Goal: Information Seeking & Learning: Learn about a topic

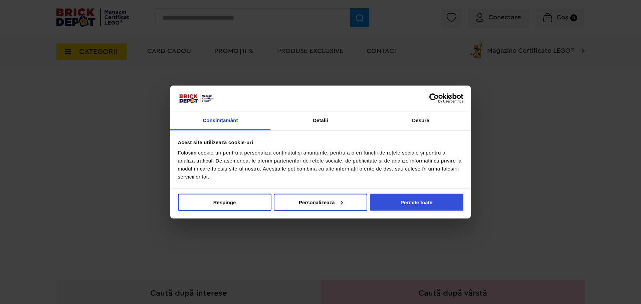
click at [394, 203] on button "Permite toate" at bounding box center [416, 202] width 93 height 17
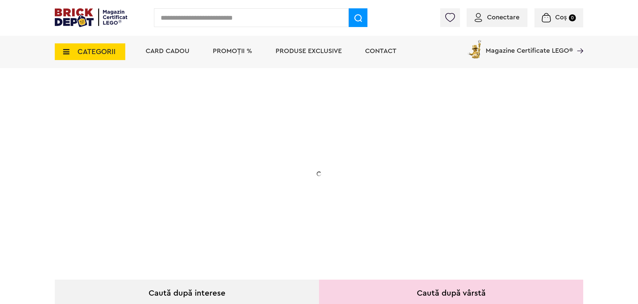
click at [213, 16] on input "text" at bounding box center [251, 17] width 195 height 19
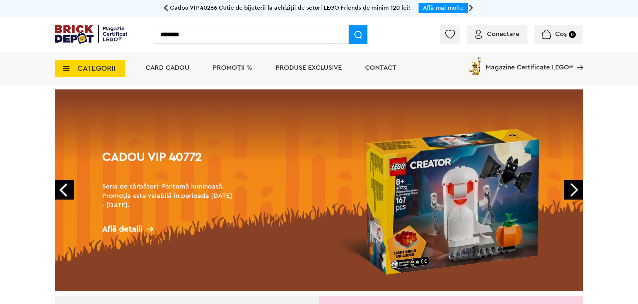
type input "*******"
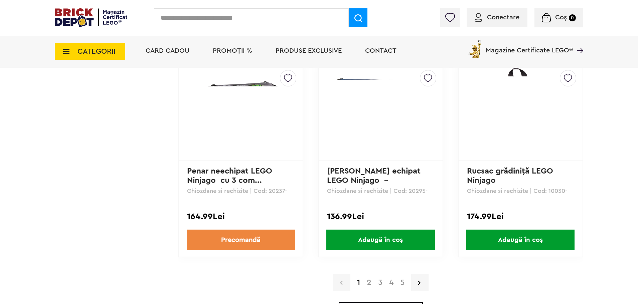
scroll to position [1903, 0]
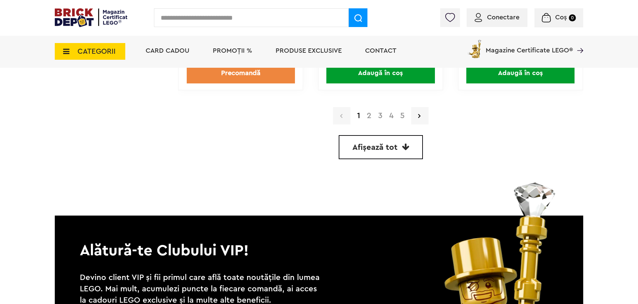
click at [367, 119] on link "2" at bounding box center [368, 116] width 11 height 8
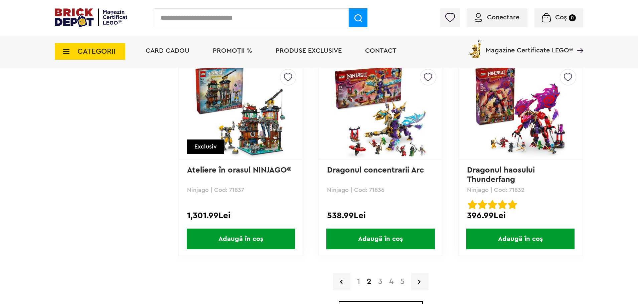
scroll to position [1747, 0]
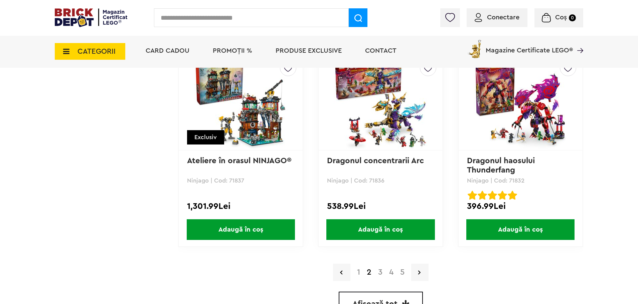
click at [379, 272] on link "3" at bounding box center [380, 272] width 11 height 8
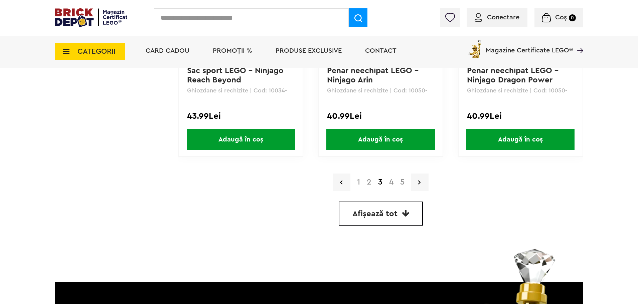
scroll to position [1837, 0]
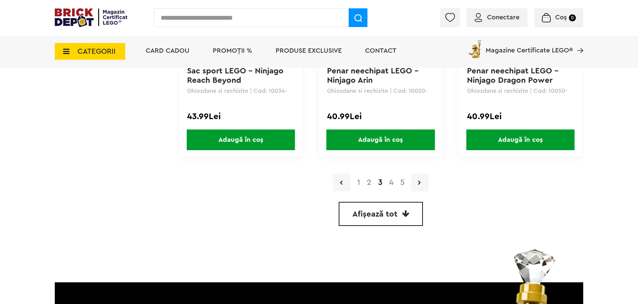
click at [389, 185] on link "4" at bounding box center [391, 183] width 11 height 8
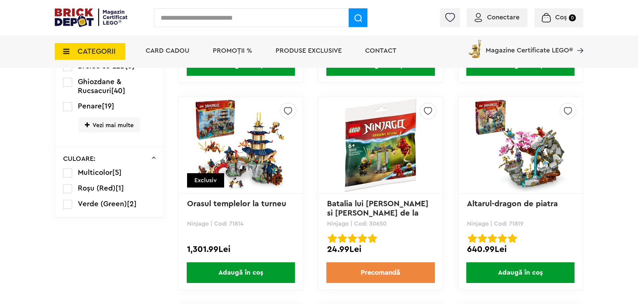
scroll to position [668, 0]
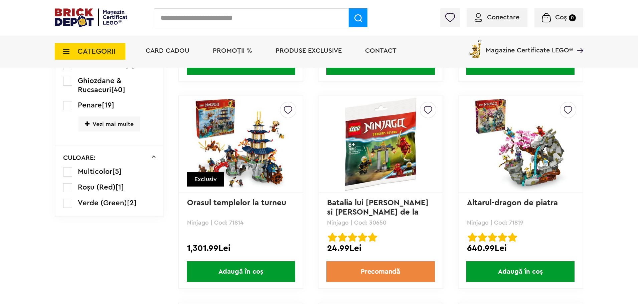
click at [213, 143] on img at bounding box center [240, 144] width 93 height 93
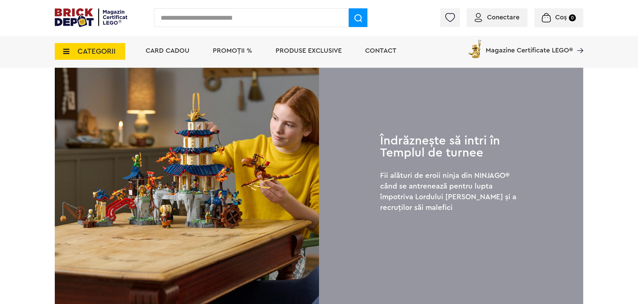
scroll to position [501, 0]
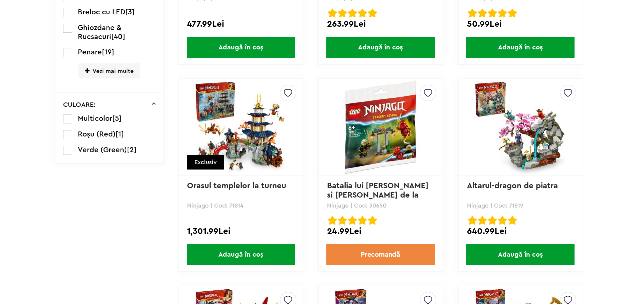
scroll to position [668, 0]
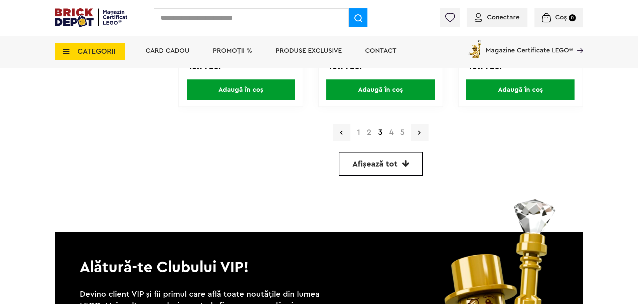
scroll to position [1892, 0]
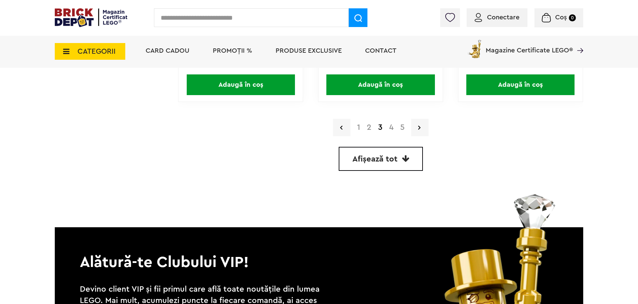
click at [389, 129] on link "4" at bounding box center [391, 128] width 11 height 8
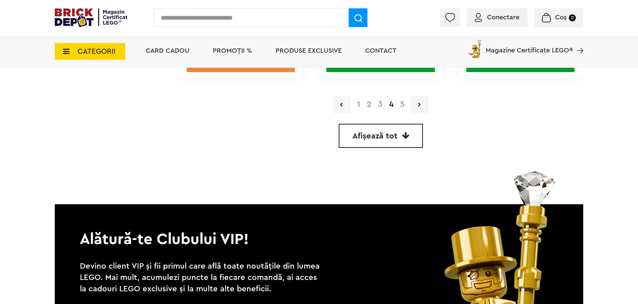
scroll to position [1923, 0]
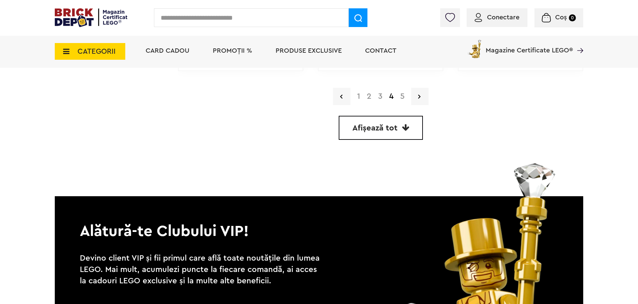
drag, startPoint x: 399, startPoint y: 104, endPoint x: 401, endPoint y: 99, distance: 5.3
click at [400, 103] on div "1 2 3 4 5" at bounding box center [380, 96] width 405 height 17
click at [401, 99] on link "5" at bounding box center [402, 96] width 11 height 8
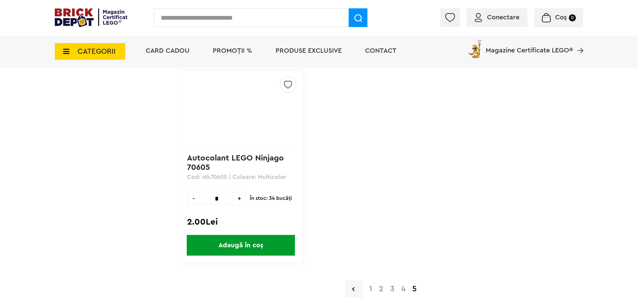
scroll to position [902, 0]
